Goal: Transaction & Acquisition: Book appointment/travel/reservation

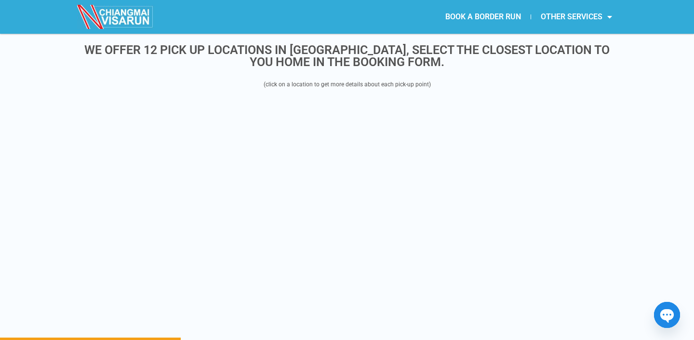
scroll to position [1171, 0]
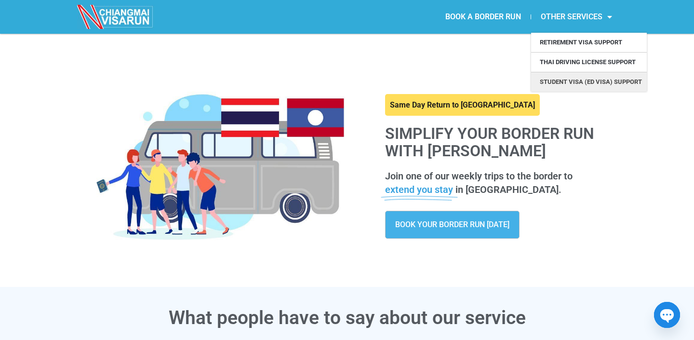
click at [576, 77] on link "Student Visa (ED Visa) Support" at bounding box center [589, 81] width 116 height 19
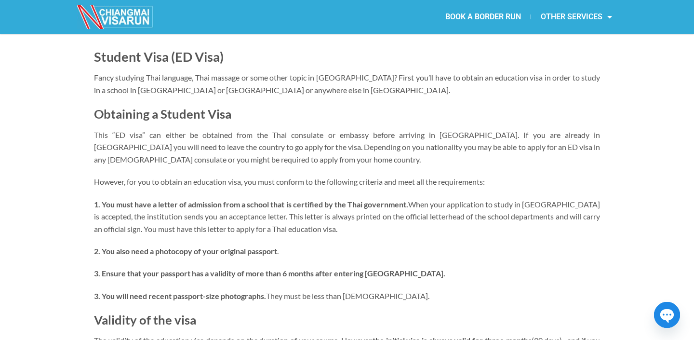
click at [118, 14] on img at bounding box center [115, 17] width 77 height 24
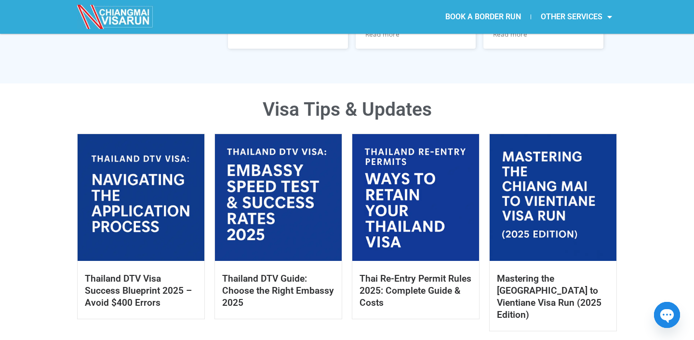
scroll to position [410, 0]
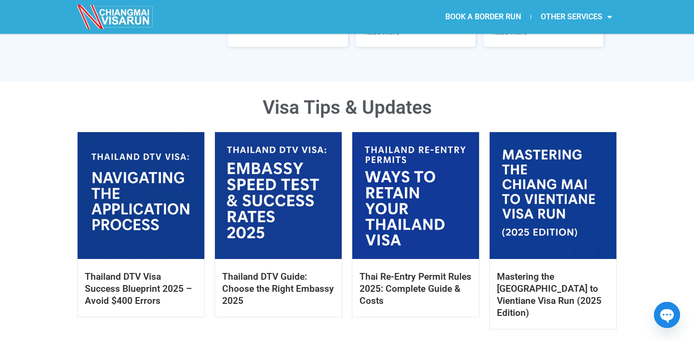
click at [546, 202] on link at bounding box center [553, 195] width 127 height 127
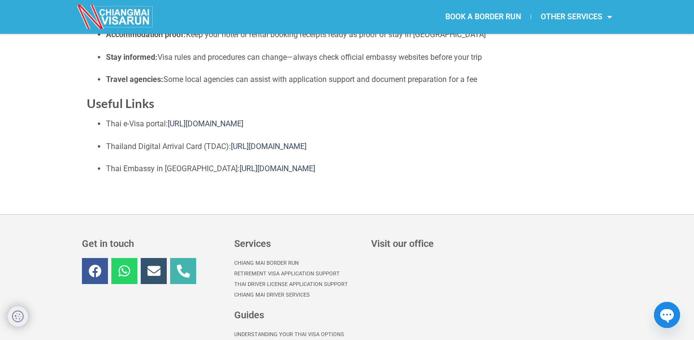
scroll to position [1136, 0]
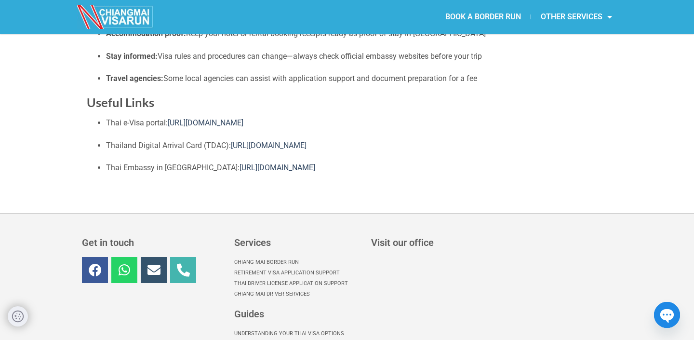
click at [503, 17] on link "BOOK A BORDER RUN" at bounding box center [483, 17] width 95 height 22
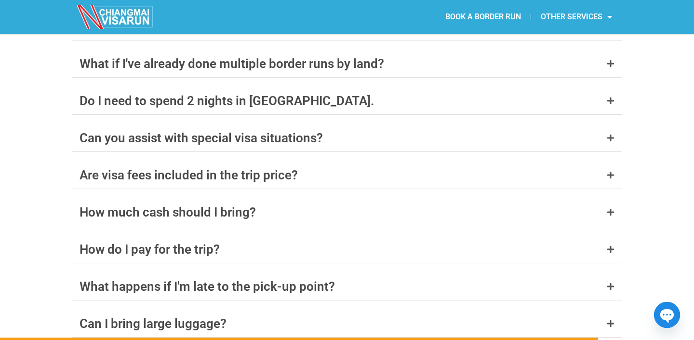
scroll to position [3864, 0]
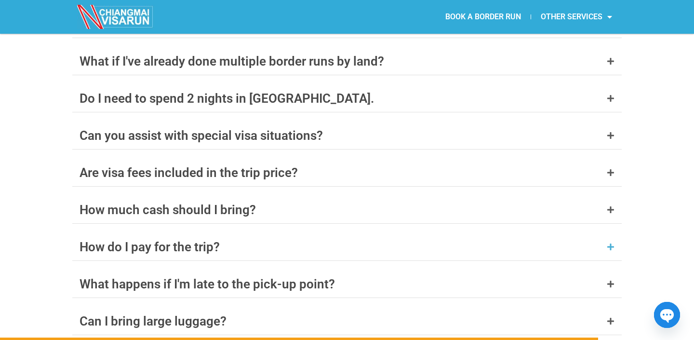
click at [98, 241] on div "How do I pay for the trip?" at bounding box center [150, 247] width 140 height 13
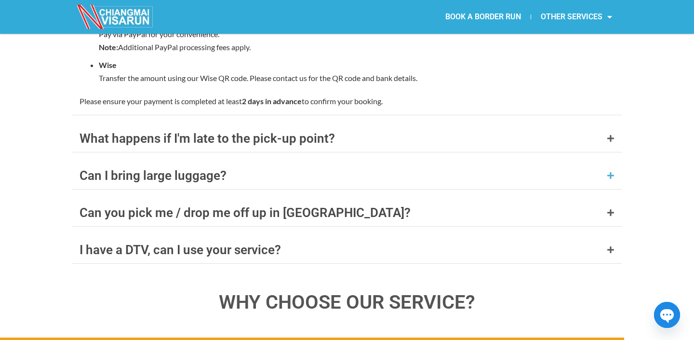
click at [122, 162] on div "Can I bring large luggage?" at bounding box center [347, 175] width 550 height 27
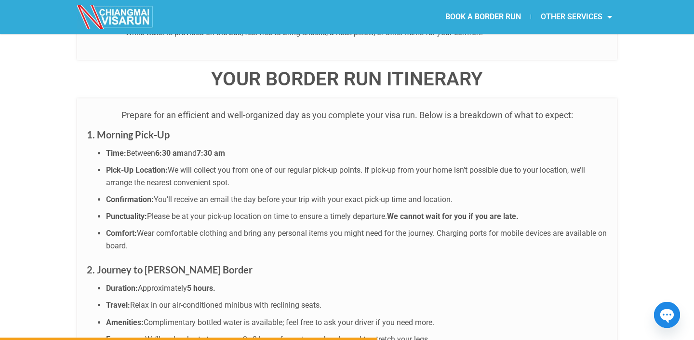
scroll to position [2461, 0]
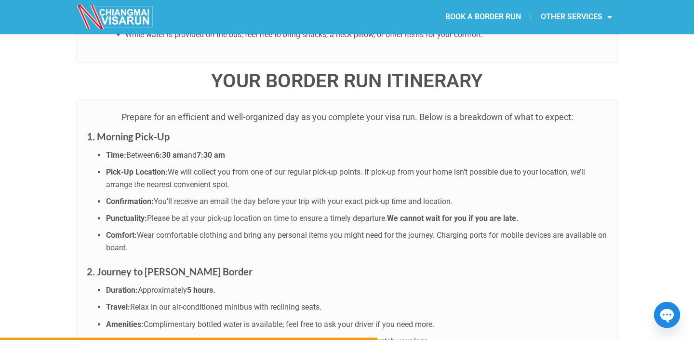
drag, startPoint x: 45, startPoint y: 120, endPoint x: 87, endPoint y: 41, distance: 89.1
click at [45, 118] on div "WHO IS THIS TRIP FOR You have a 60-day visa exemption stamp or an expiring tour…" at bounding box center [347, 295] width 694 height 2077
